Goal: Task Accomplishment & Management: Use online tool/utility

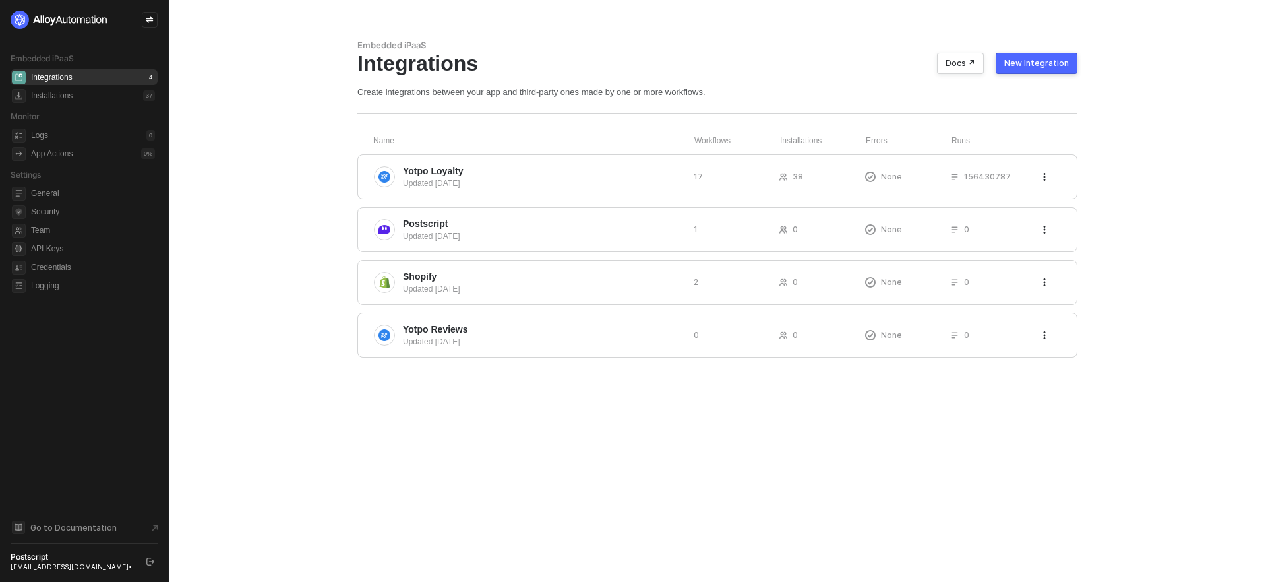
click at [1034, 64] on div "New Integration" at bounding box center [1037, 63] width 65 height 11
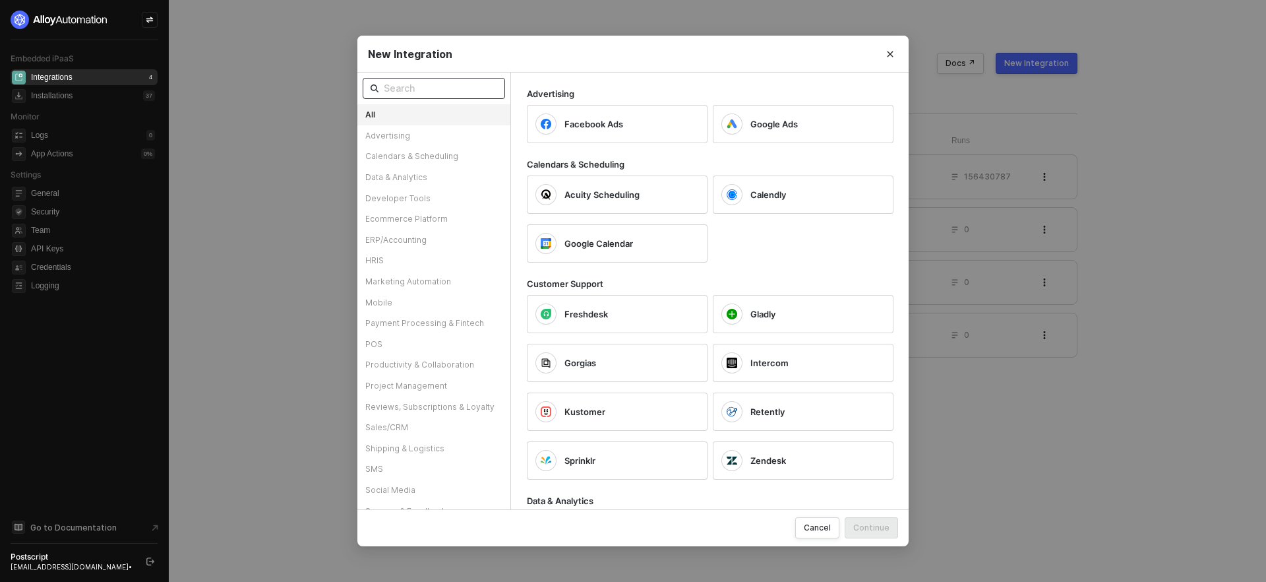
click at [463, 92] on input "text" at bounding box center [440, 88] width 113 height 15
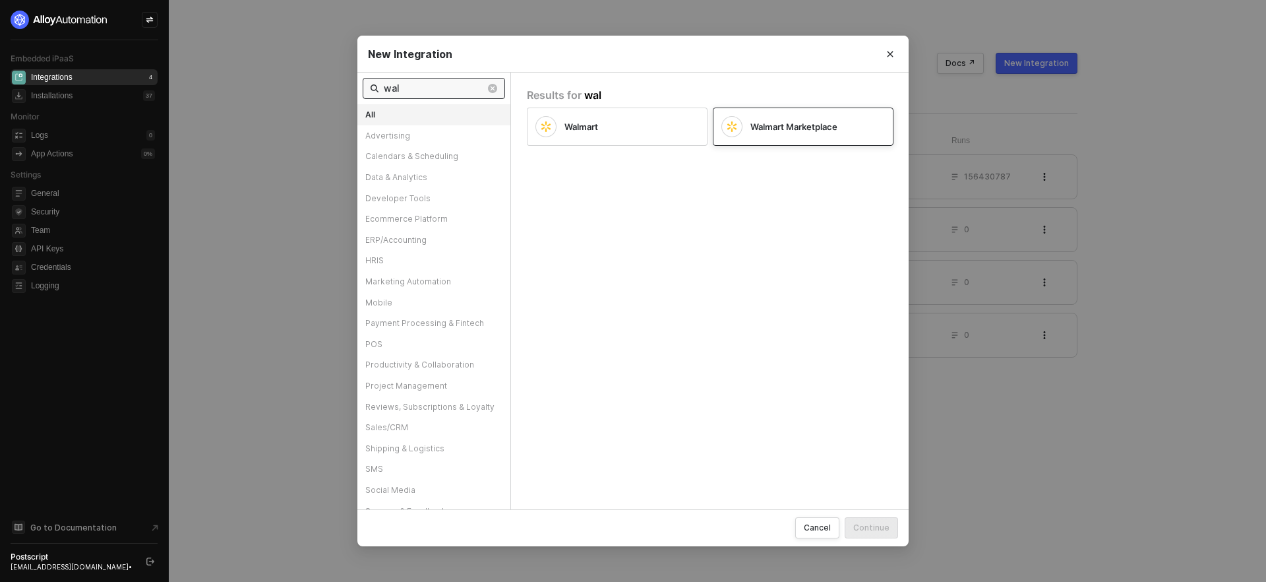
type input "wal"
click at [781, 136] on div "Walmart Marketplace" at bounding box center [793, 126] width 142 height 21
click at [873, 534] on button "Continue" at bounding box center [871, 527] width 53 height 21
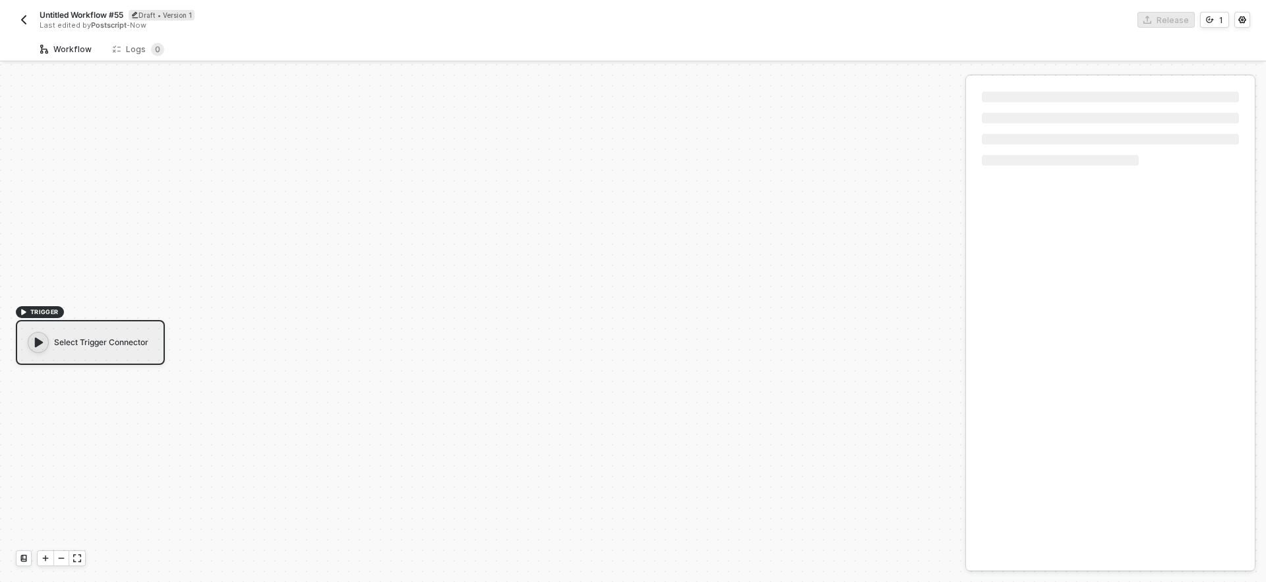
scroll to position [24, 0]
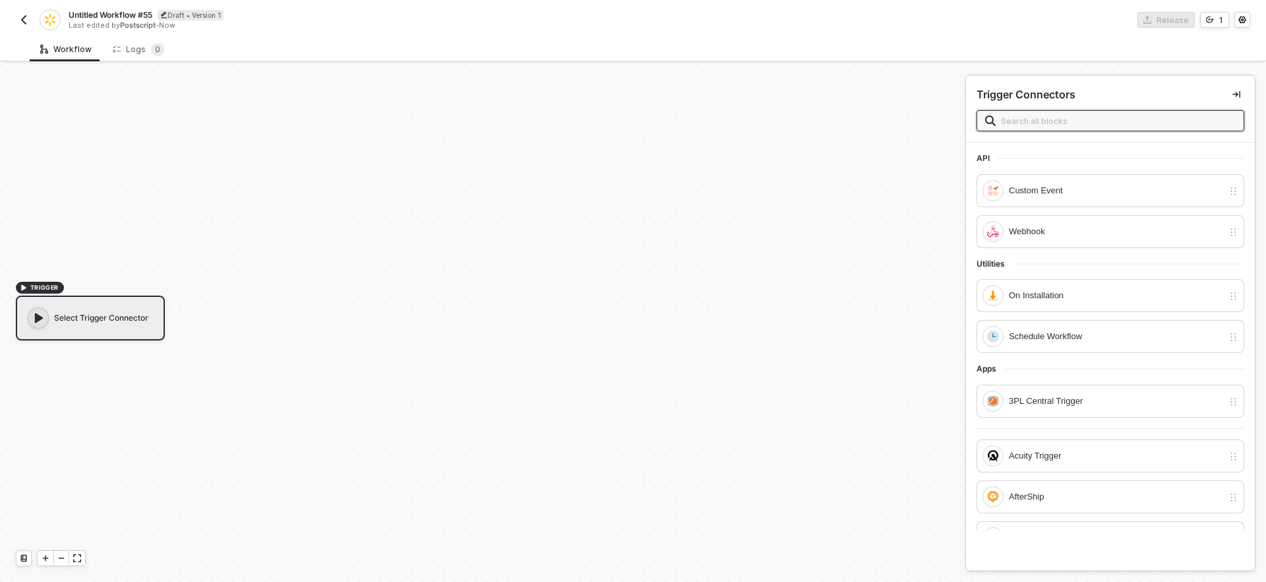
click at [1162, 100] on div "Trigger Connectors" at bounding box center [1111, 94] width 268 height 16
click at [1144, 121] on input "text" at bounding box center [1118, 120] width 235 height 15
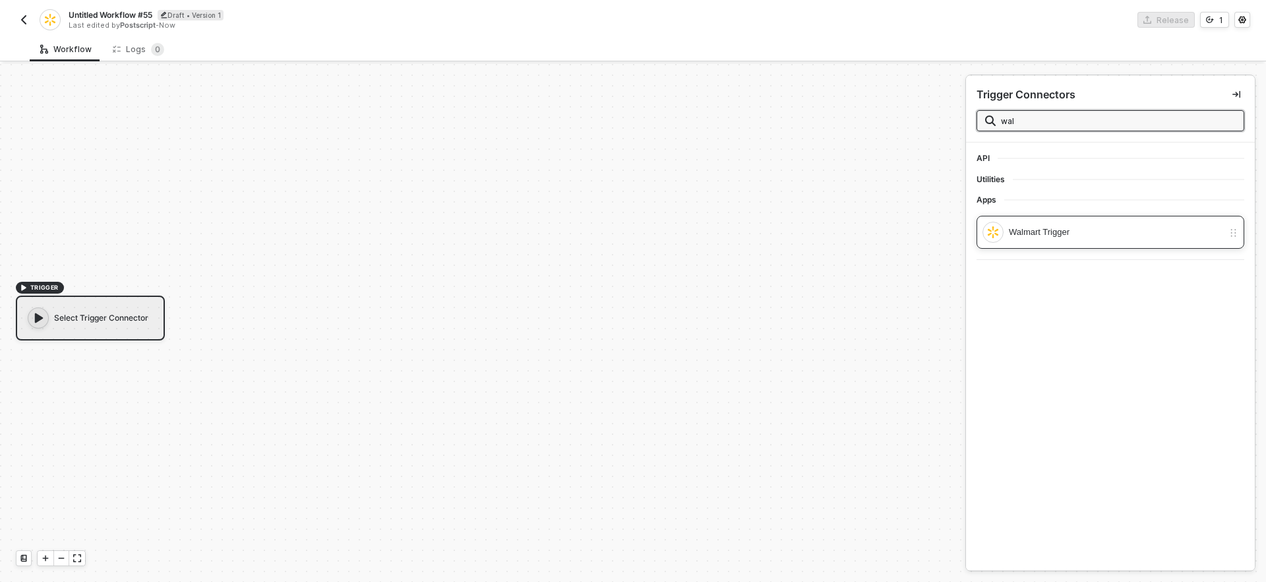
type input "wal"
click at [1082, 235] on div "Walmart Trigger" at bounding box center [1116, 232] width 214 height 15
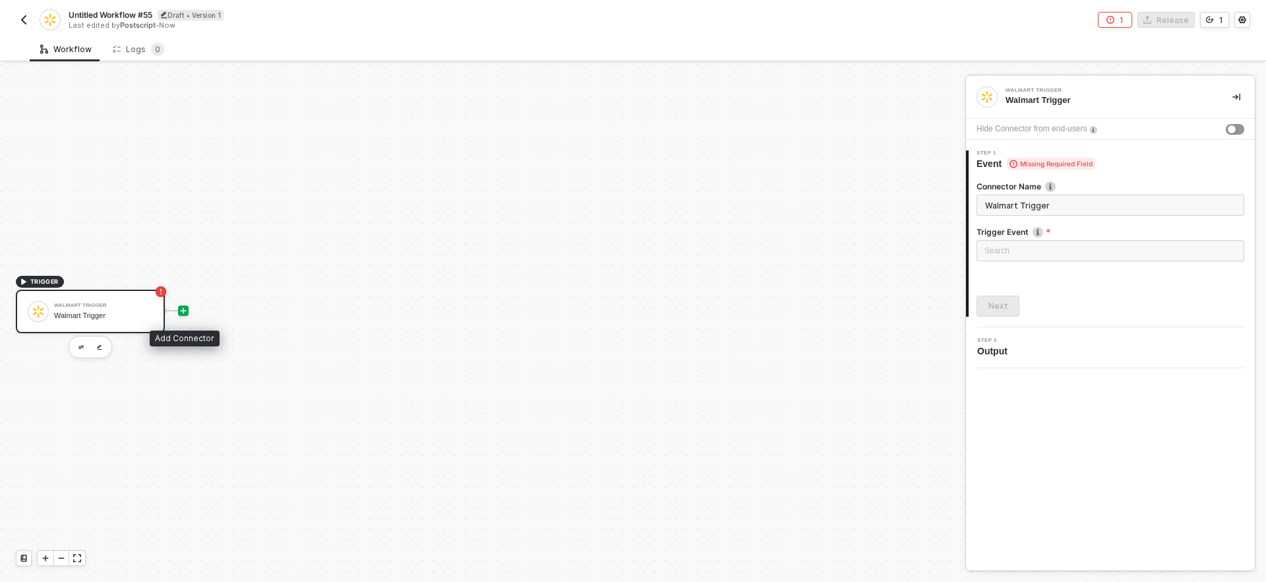
click at [181, 311] on icon "icon-play" at bounding box center [183, 311] width 8 height 8
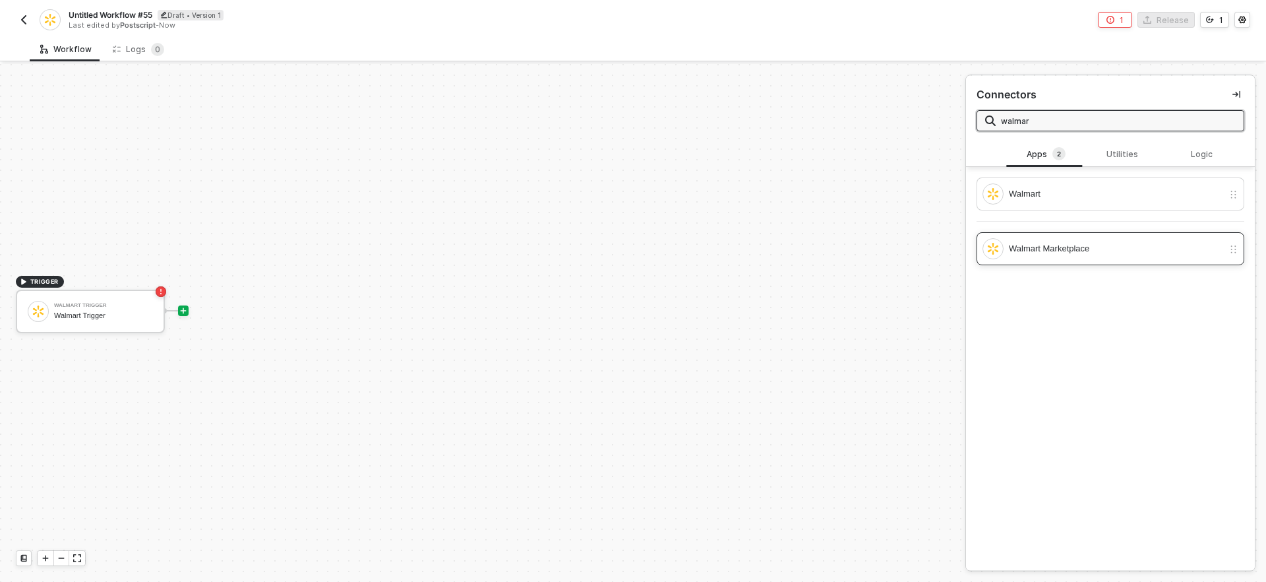
type input "walmar"
click at [1071, 239] on div "Walmart Marketplace" at bounding box center [1103, 248] width 241 height 21
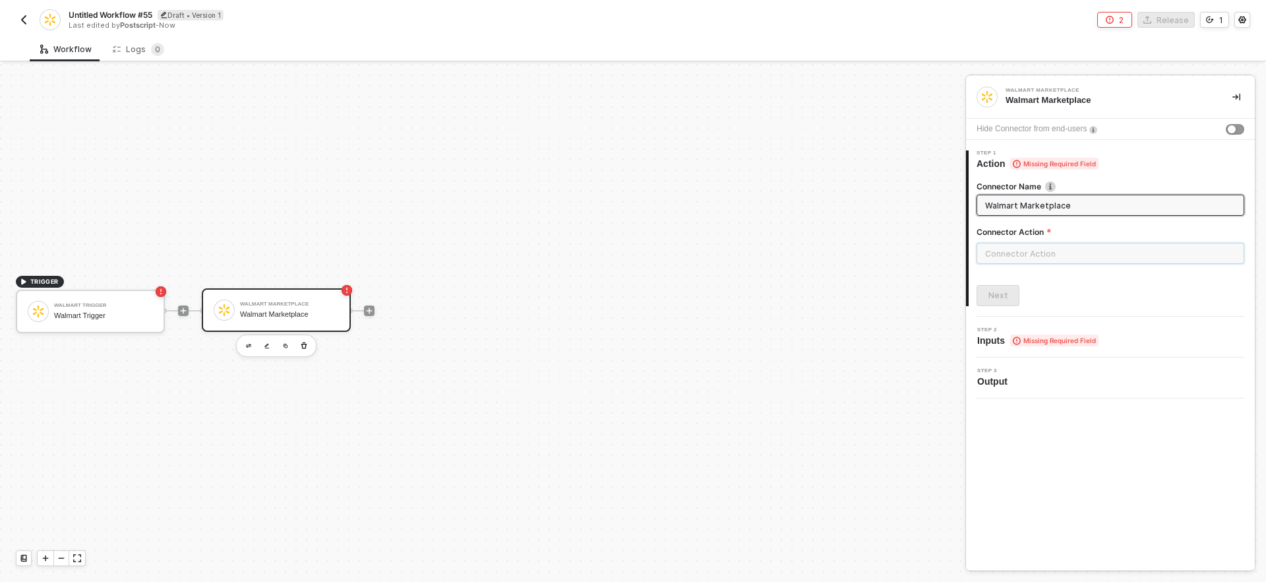
click at [1001, 263] on input "text" at bounding box center [1111, 253] width 268 height 21
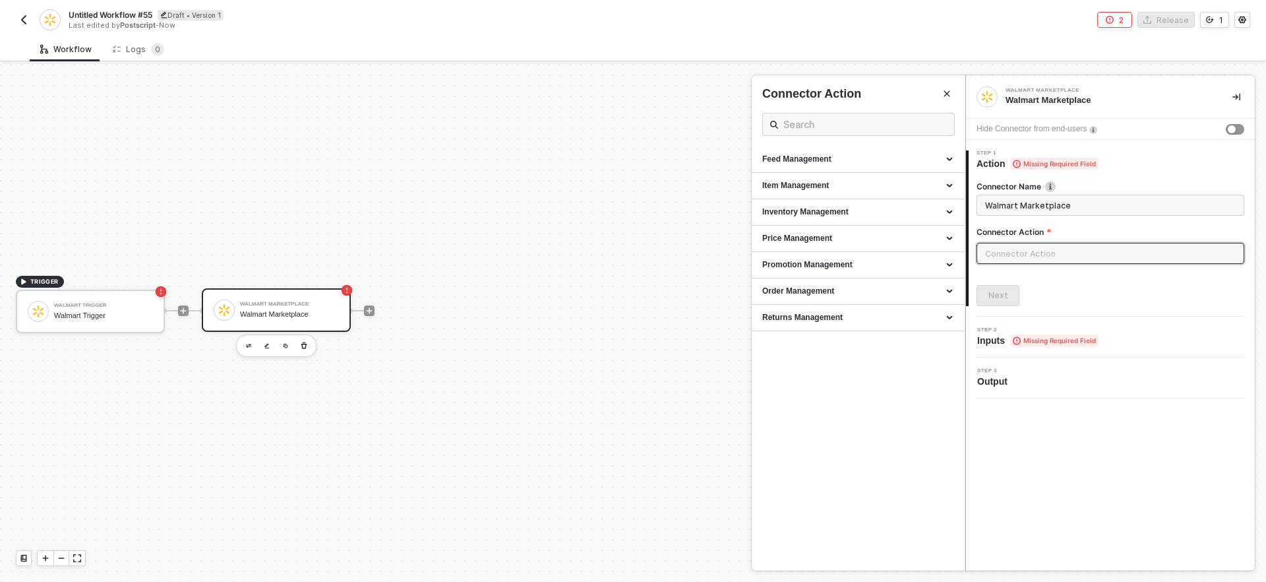
click at [88, 305] on div at bounding box center [633, 323] width 1266 height 518
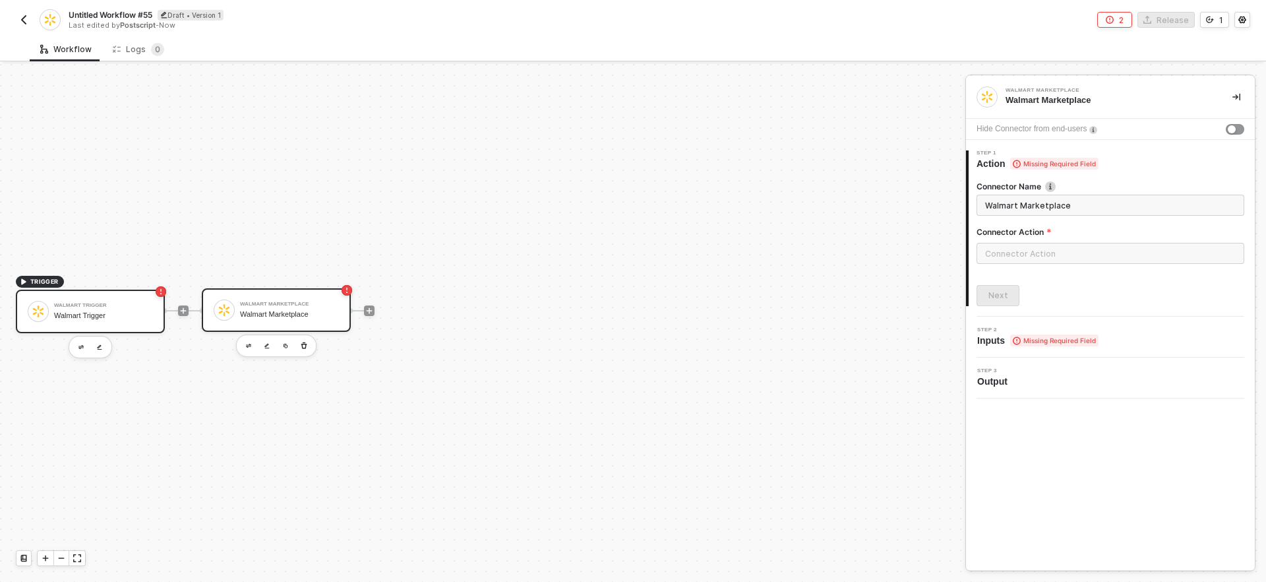
click at [133, 303] on div "Walmart Trigger" at bounding box center [103, 305] width 99 height 5
click at [245, 310] on div "Walmart Marketplace" at bounding box center [289, 314] width 99 height 9
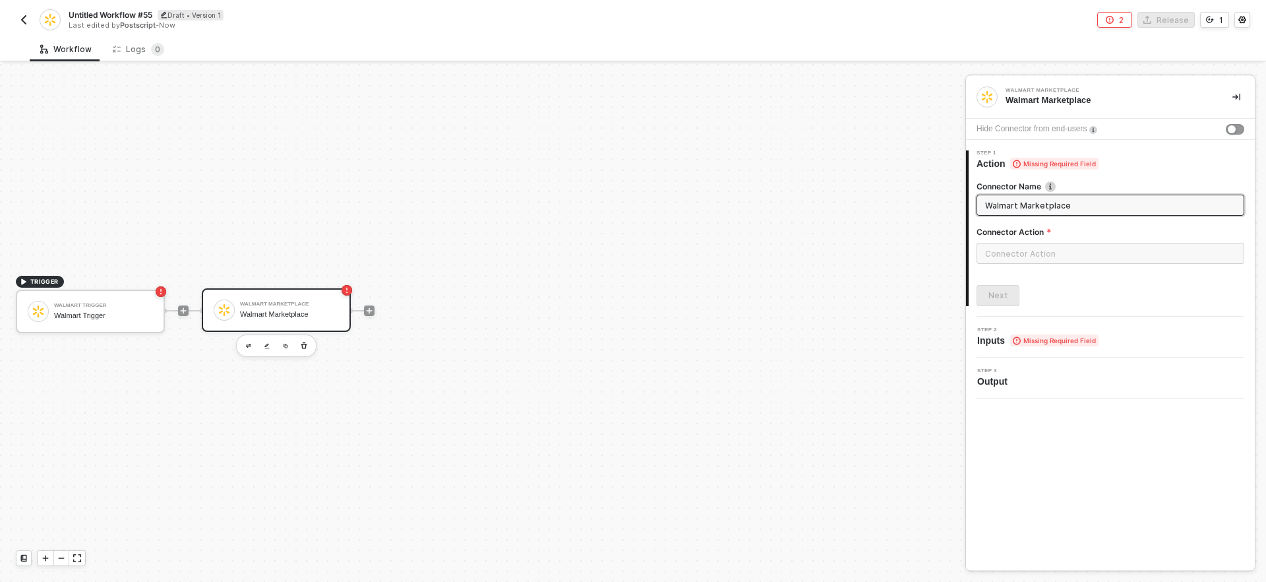
click at [1025, 262] on input "text" at bounding box center [1111, 253] width 268 height 21
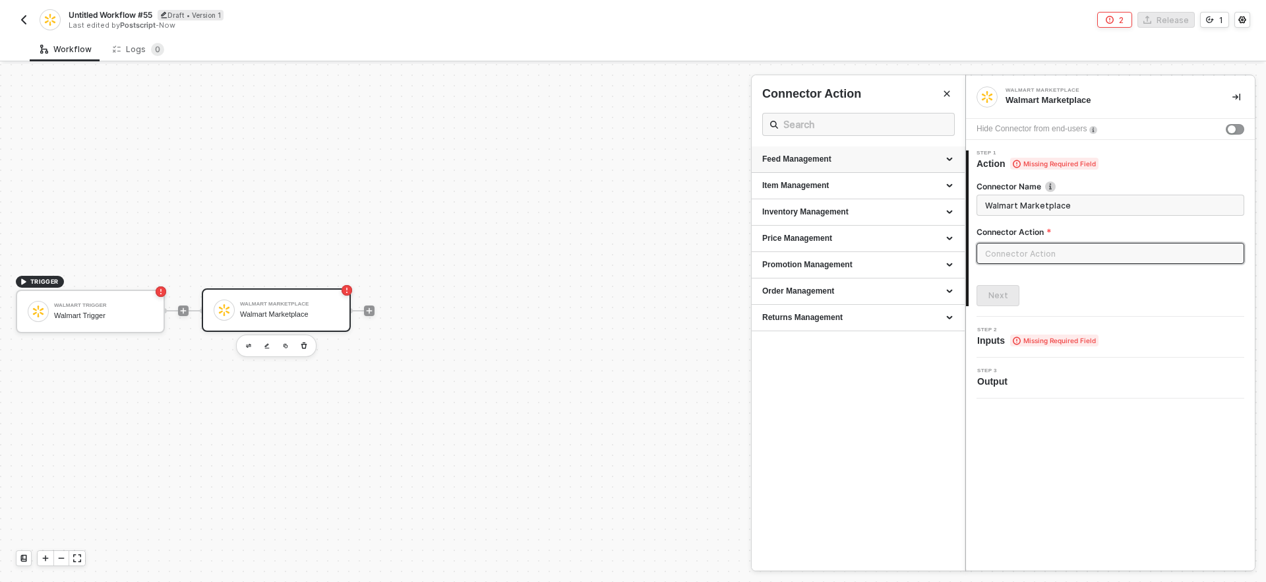
click at [892, 165] on div "Feed Management" at bounding box center [859, 159] width 192 height 11
click at [865, 263] on div "Item Management" at bounding box center [858, 252] width 213 height 26
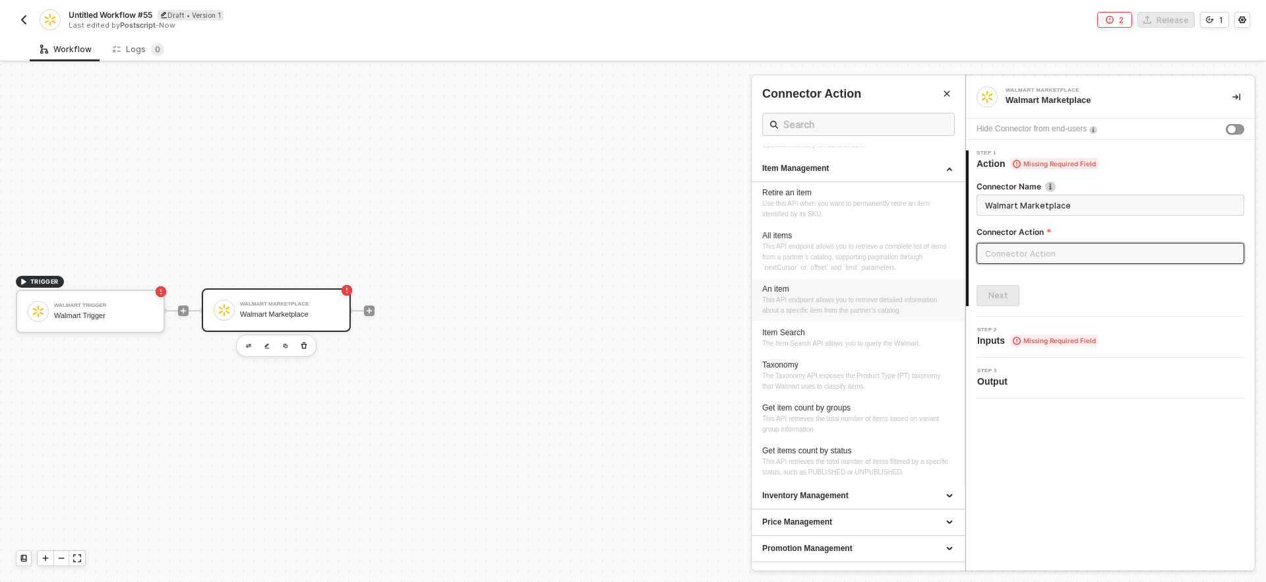
scroll to position [65, 0]
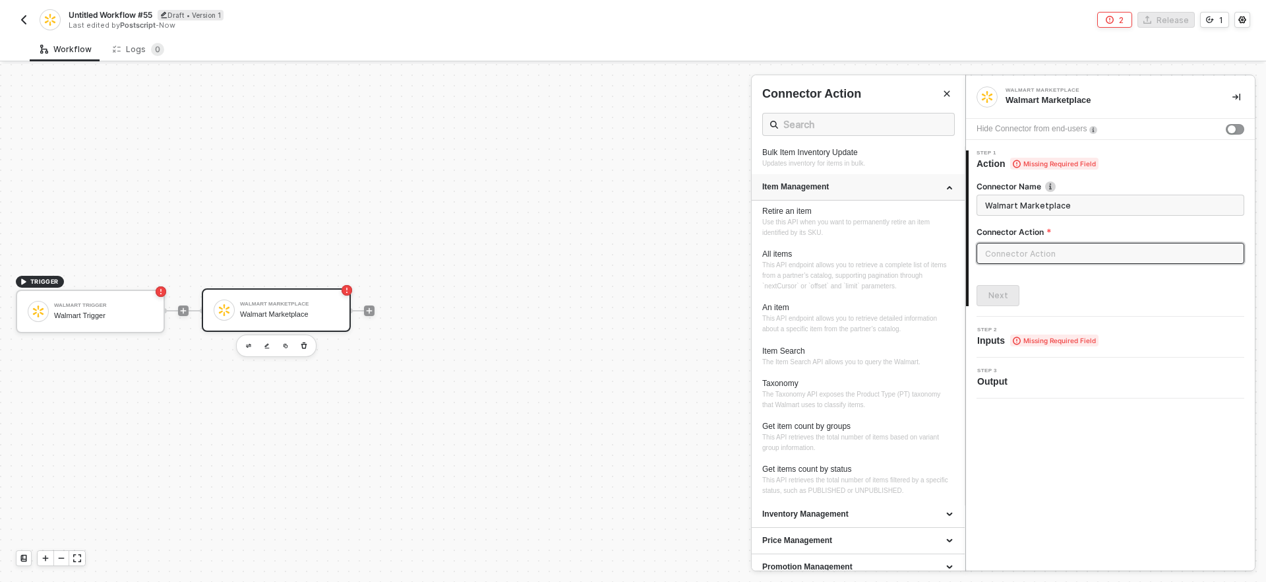
click at [820, 186] on div "Item Management" at bounding box center [859, 186] width 192 height 11
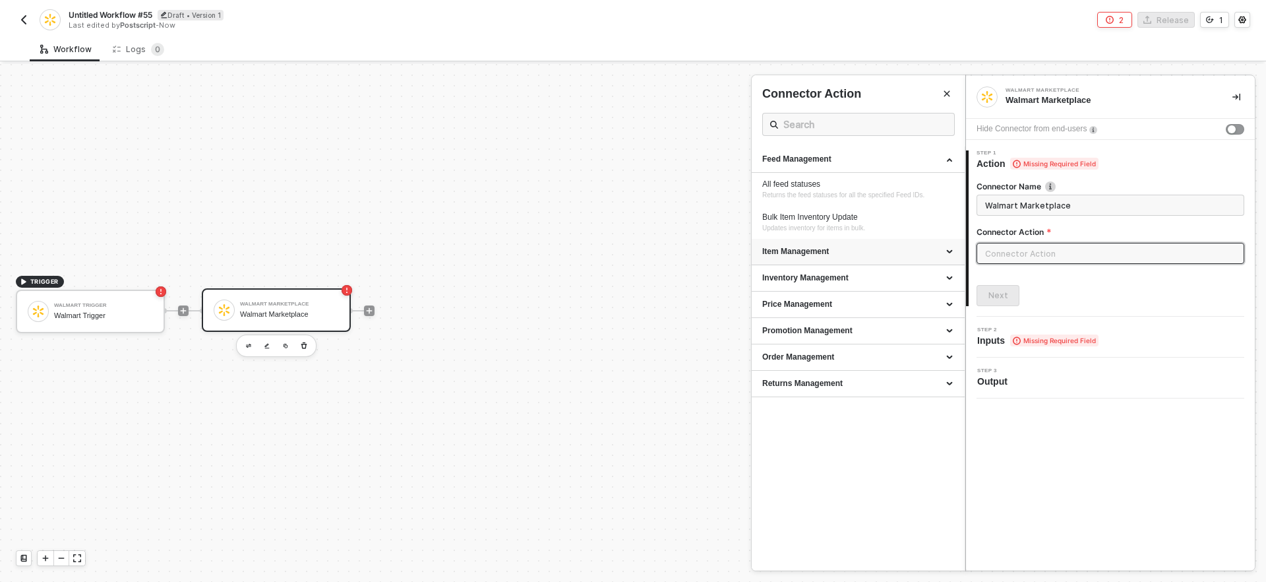
scroll to position [0, 0]
click at [857, 166] on div "Feed Management" at bounding box center [858, 159] width 213 height 26
